Goal: Feedback & Contribution: Submit feedback/report problem

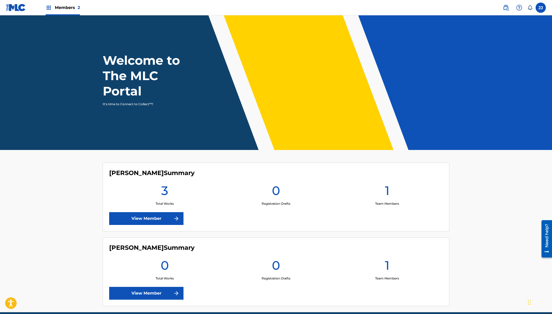
click at [159, 219] on link "View Member" at bounding box center [146, 218] width 74 height 13
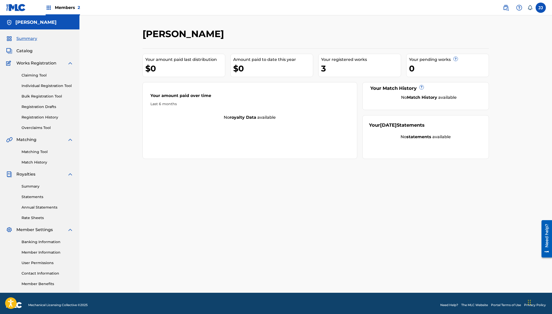
click at [39, 117] on link "Registration History" at bounding box center [48, 117] width 52 height 5
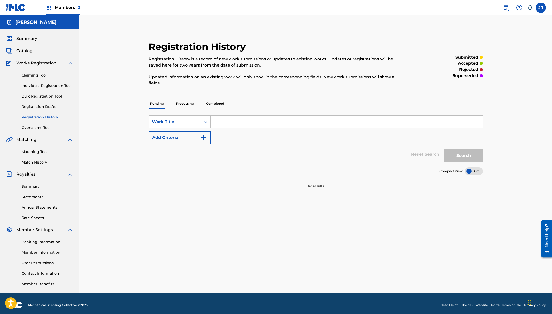
click at [185, 106] on p "Processing" at bounding box center [184, 103] width 21 height 11
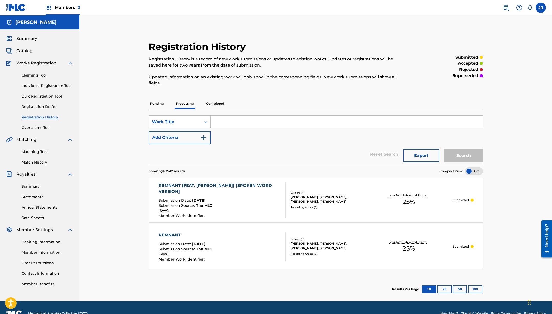
click at [215, 103] on p "Completed" at bounding box center [214, 103] width 21 height 11
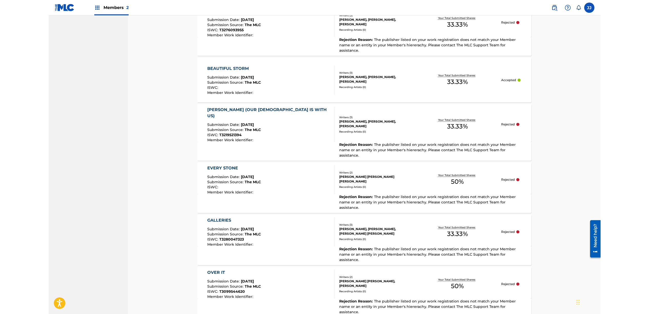
scroll to position [410, 0]
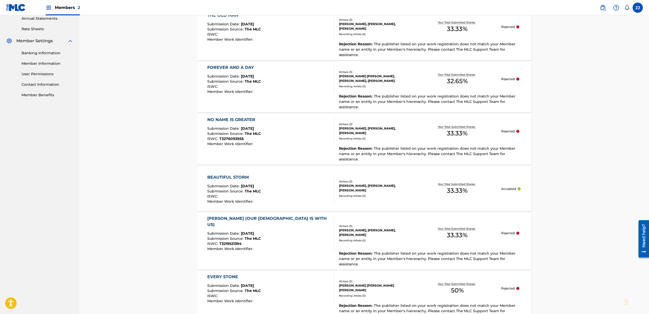
scroll to position [146, 0]
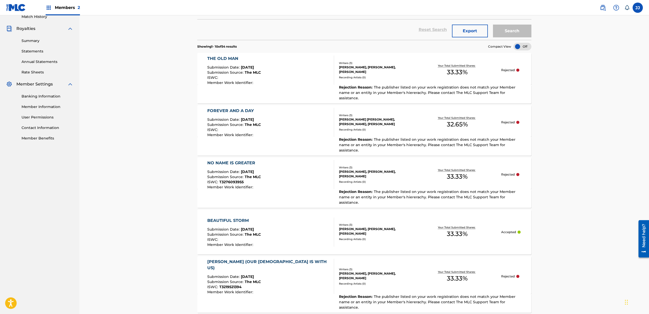
click at [225, 160] on div "NO NAME IS GREATER Submission Date : Jul 31, 2025 Submission Source : The MLC I…" at bounding box center [234, 174] width 54 height 29
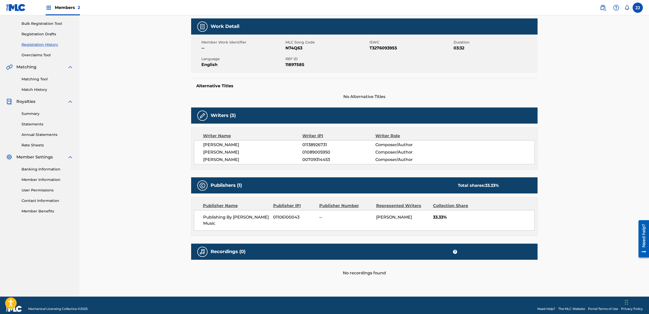
scroll to position [80, 0]
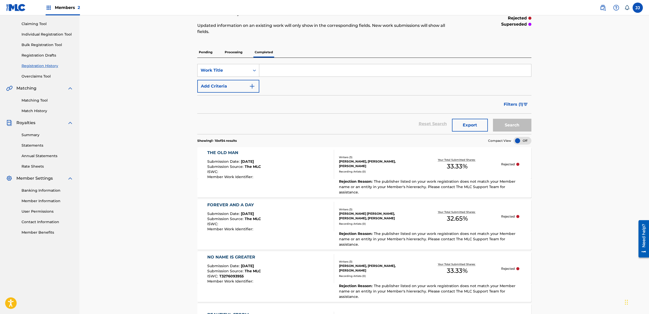
scroll to position [52, 0]
click at [551, 247] on div "Need help?" at bounding box center [643, 236] width 7 height 24
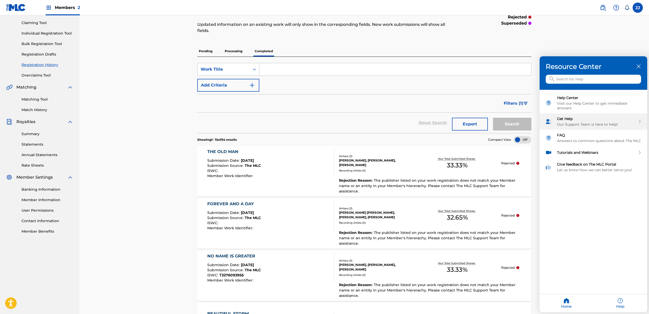
click at [551, 124] on div "Our Support Team is here to help!" at bounding box center [596, 124] width 79 height 5
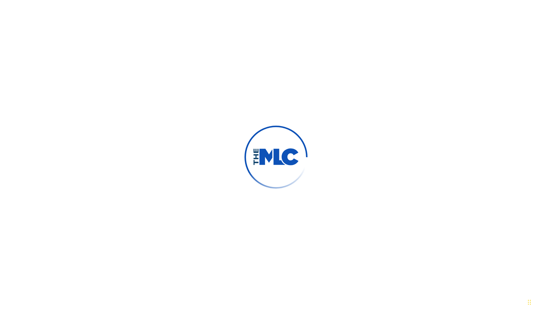
type input "[PERSON_NAME]"
type input "[EMAIL_ADDRESS][DOMAIN_NAME]"
click at [548, 242] on div "Need help?" at bounding box center [546, 236] width 7 height 24
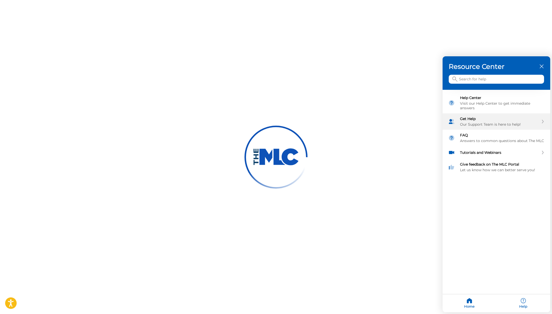
click at [502, 124] on div "Our Support Team is here to help!" at bounding box center [499, 124] width 79 height 5
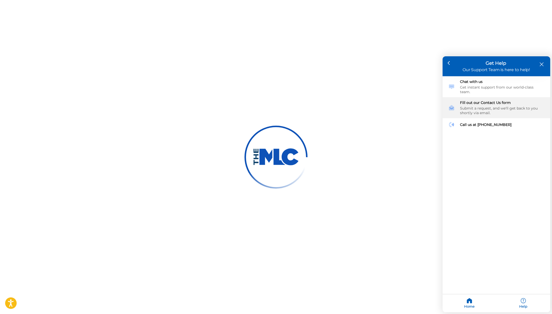
click at [501, 106] on div "Submit a request, and we'll get back to you shortly via email." at bounding box center [502, 110] width 85 height 9
click at [447, 104] on div "Fill out our Contact Us form Submit a request, and we'll get back to you shortl…" at bounding box center [496, 107] width 108 height 21
click at [491, 106] on div "Submit a request, and we'll get back to you shortly via email." at bounding box center [502, 110] width 85 height 9
click at [512, 100] on div "Fill out our Contact Us form" at bounding box center [502, 102] width 85 height 5
click at [527, 100] on div "Fill out our Contact Us form" at bounding box center [502, 102] width 85 height 5
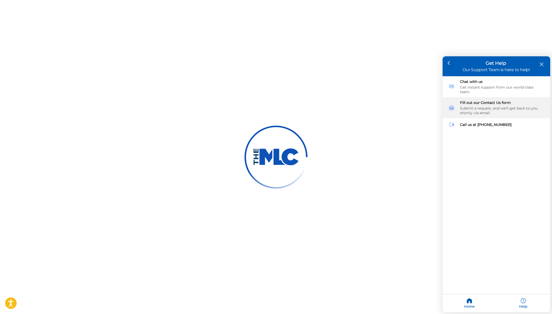
click at [536, 100] on div "Fill out our Contact Us form" at bounding box center [502, 102] width 85 height 5
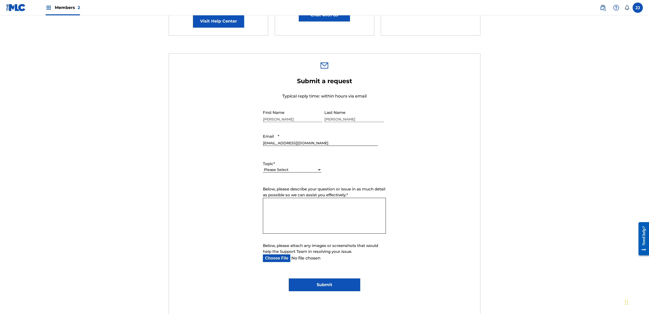
scroll to position [140, 0]
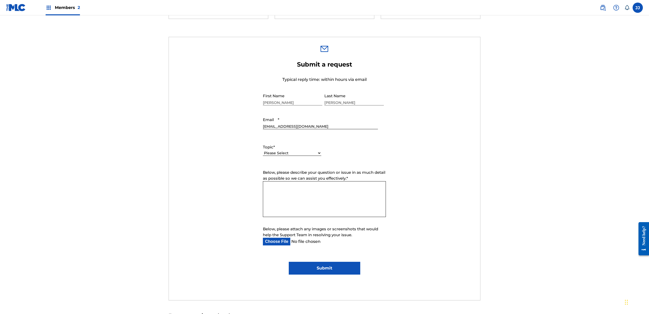
click at [292, 190] on textarea "Below, please describe your question or issue in as much detail as possible so …" at bounding box center [324, 199] width 123 height 36
drag, startPoint x: 319, startPoint y: 191, endPoint x: 303, endPoint y: 192, distance: 16.4
click at [303, 192] on textarea "Hi, I have submitted about 25-30 songs and it says that they have been rejected…" at bounding box center [324, 199] width 123 height 36
paste textarea "Publishing By Jonathan Jackson Music IPI # 1106100043"
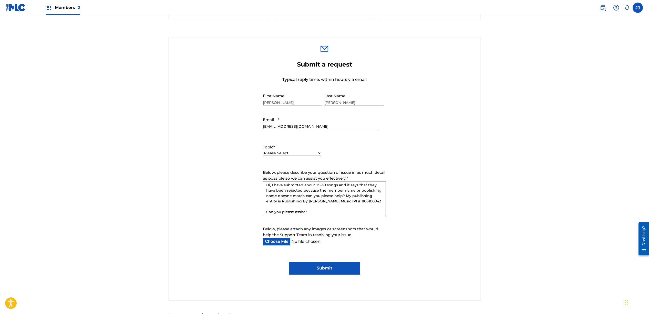
scroll to position [0, 0]
type textarea "Hi, I have submitted about 25-30 songs and it says that they have been rejected…"
click at [331, 267] on input "Submit" at bounding box center [324, 268] width 71 height 13
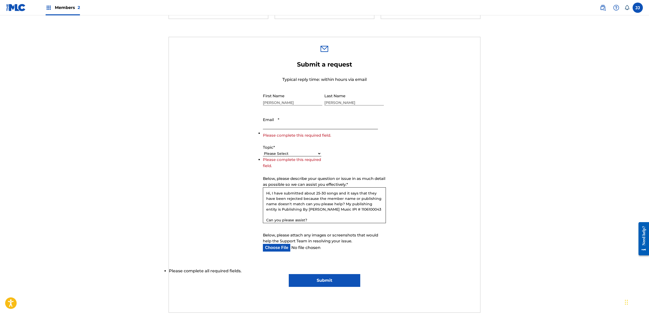
click at [280, 124] on input "Email *" at bounding box center [320, 122] width 115 height 15
type input "[EMAIL_ADDRESS][DOMAIN_NAME]"
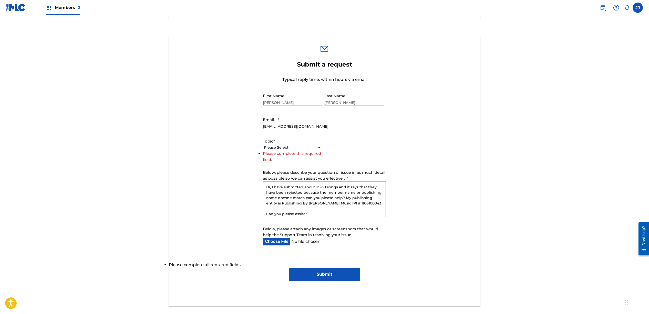
click at [295, 145] on select "Please Select I need help with my account I need help with managing my catalog …" at bounding box center [292, 147] width 58 height 5
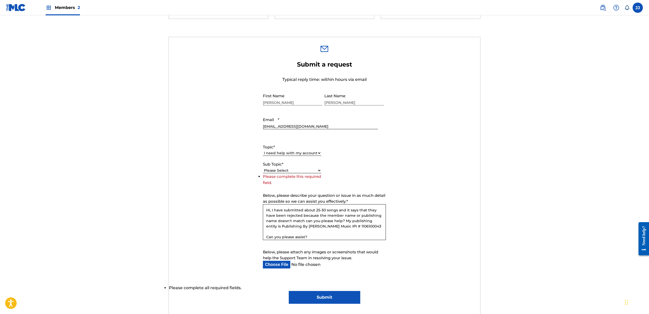
click at [287, 171] on select "Please Select I need help with my user account I can't log in to my user accoun…" at bounding box center [292, 170] width 58 height 5
click at [284, 154] on select "Please Select I need help with my account I need help with managing my catalog …" at bounding box center [292, 153] width 58 height 5
select select "I need help with managing my catalog"
click at [279, 170] on select "Please Select I need help with CWR I need help registering my work(s) in The ML…" at bounding box center [292, 170] width 58 height 5
select select "I need help registering my work(s) in The MLC Portal"
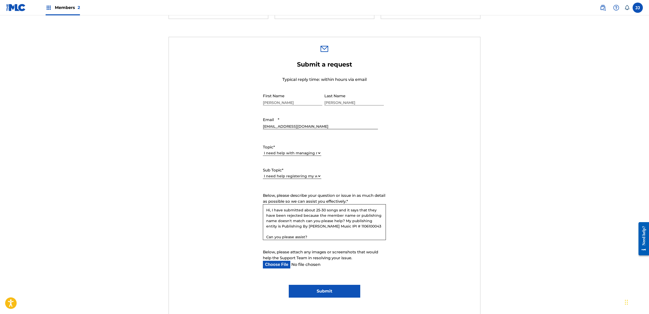
click at [311, 291] on input "Submit" at bounding box center [324, 291] width 71 height 13
